Goal: Task Accomplishment & Management: Use online tool/utility

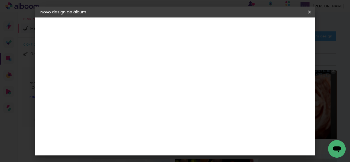
type input "[PERSON_NAME] e [PERSON_NAME] 2025"
click at [0, 0] on slot "Avançar" at bounding box center [0, 0] width 0 height 0
click at [150, 72] on div "Amplicolor" at bounding box center [137, 72] width 23 height 4
click at [232, 33] on paper-button "Avançar" at bounding box center [218, 28] width 27 height 9
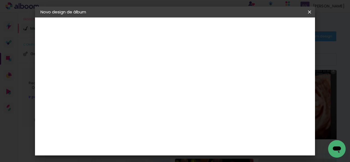
scroll to position [117, 0]
click at [219, 33] on paper-button "Avançar" at bounding box center [205, 28] width 27 height 9
click at [173, 57] on div at bounding box center [170, 59] width 5 height 5
type paper-checkbox "on"
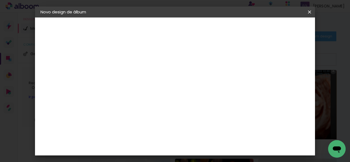
type input "3"
type paper-input "3"
click at [132, 57] on input "3" at bounding box center [125, 58] width 19 height 7
type input "4"
type paper-input "4"
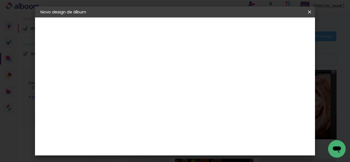
click at [132, 57] on input "4" at bounding box center [125, 58] width 19 height 7
click at [209, 32] on paper-button "Iniciar design" at bounding box center [196, 30] width 23 height 13
